Goal: Task Accomplishment & Management: Manage account settings

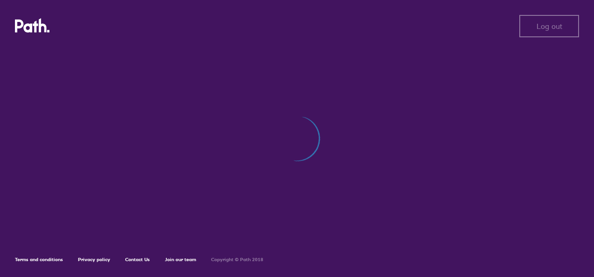
click at [301, 219] on div "Log out Log out Terms and conditions Privacy policy Contact Us Join our team Co…" at bounding box center [297, 138] width 594 height 277
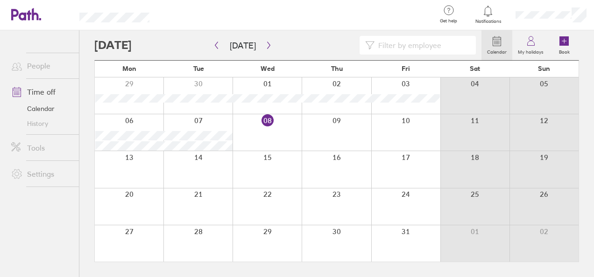
click at [331, 134] on div at bounding box center [336, 132] width 69 height 36
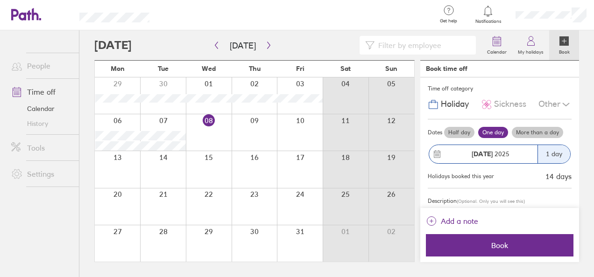
scroll to position [3, 0]
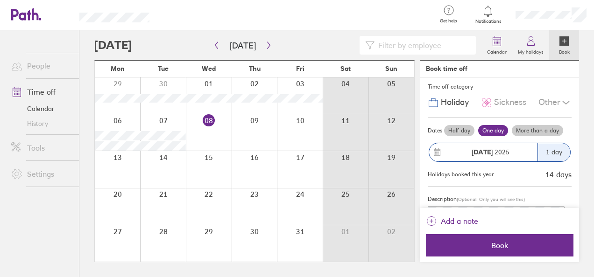
click at [260, 130] on div at bounding box center [255, 132] width 46 height 36
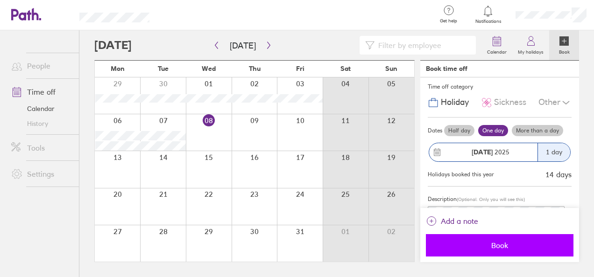
click at [510, 251] on button "Book" at bounding box center [500, 245] width 148 height 22
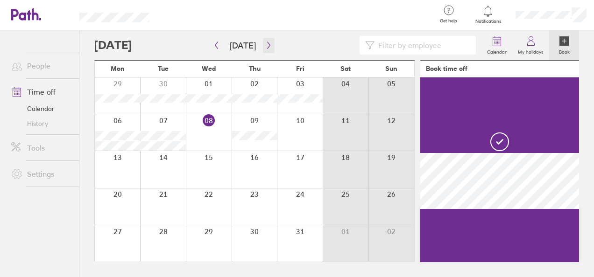
click at [265, 46] on icon "button" at bounding box center [268, 45] width 7 height 7
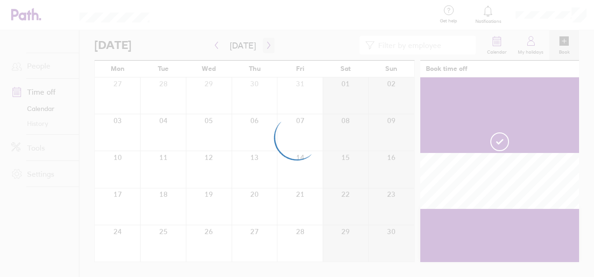
scroll to position [0, 0]
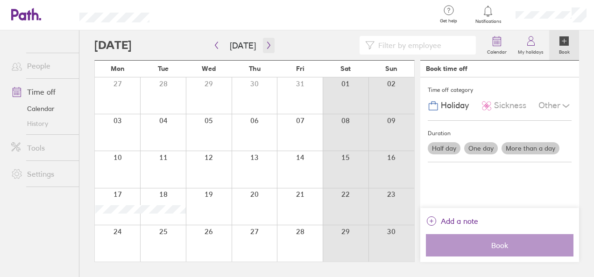
click at [270, 44] on button "button" at bounding box center [269, 45] width 12 height 15
